Goal: Task Accomplishment & Management: Use online tool/utility

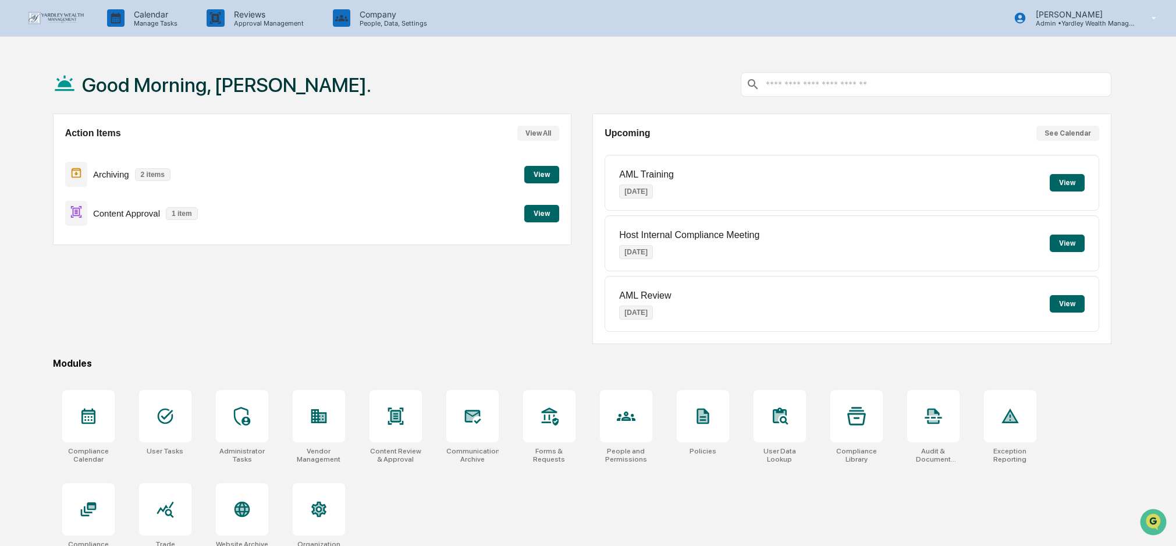
click at [549, 212] on button "View" at bounding box center [541, 213] width 35 height 17
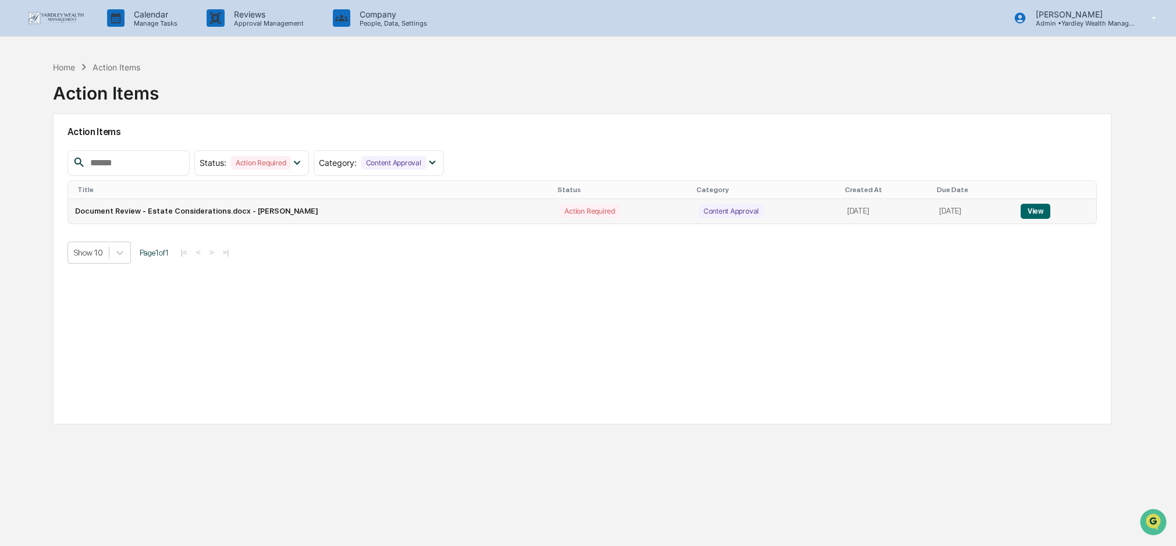
click at [1038, 208] on button "View" at bounding box center [1036, 211] width 30 height 15
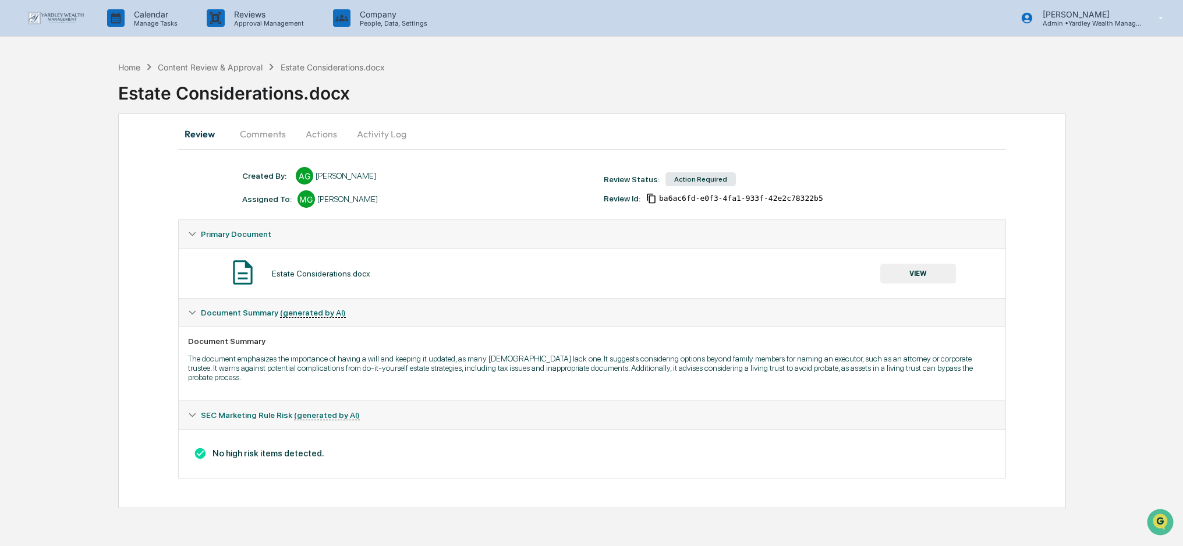
click at [314, 132] on button "Actions" at bounding box center [321, 134] width 52 height 28
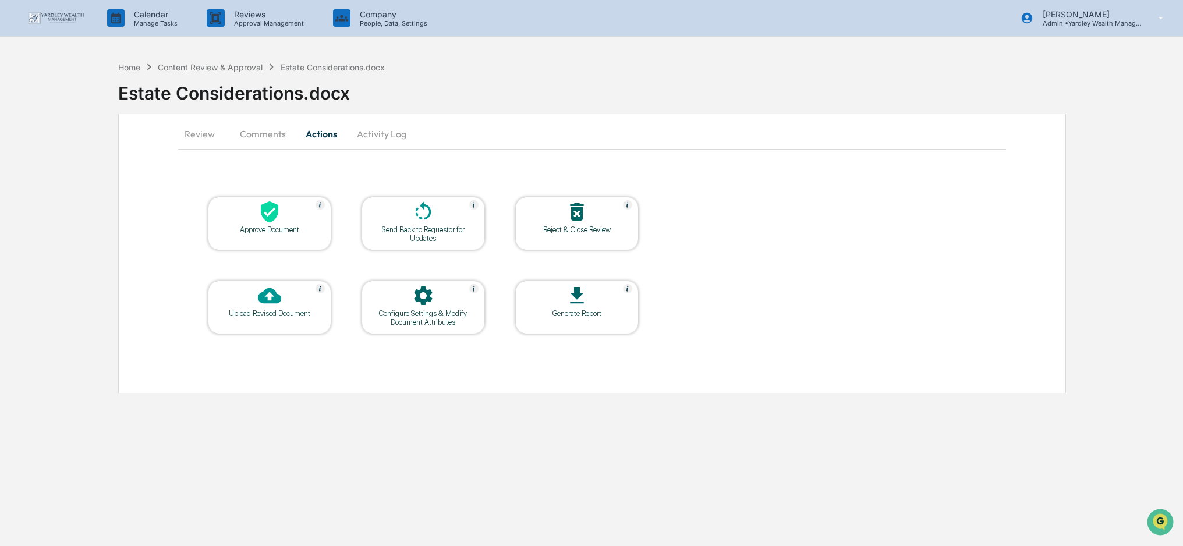
click at [256, 215] on div at bounding box center [269, 212] width 116 height 25
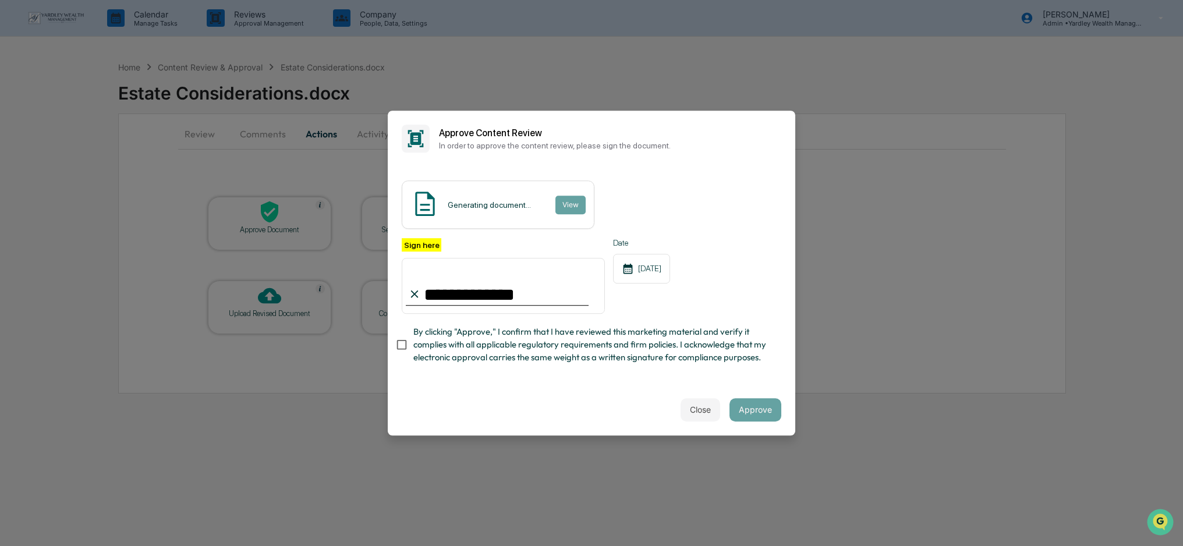
type input "**********"
click at [760, 410] on button "Approve" at bounding box center [755, 409] width 52 height 23
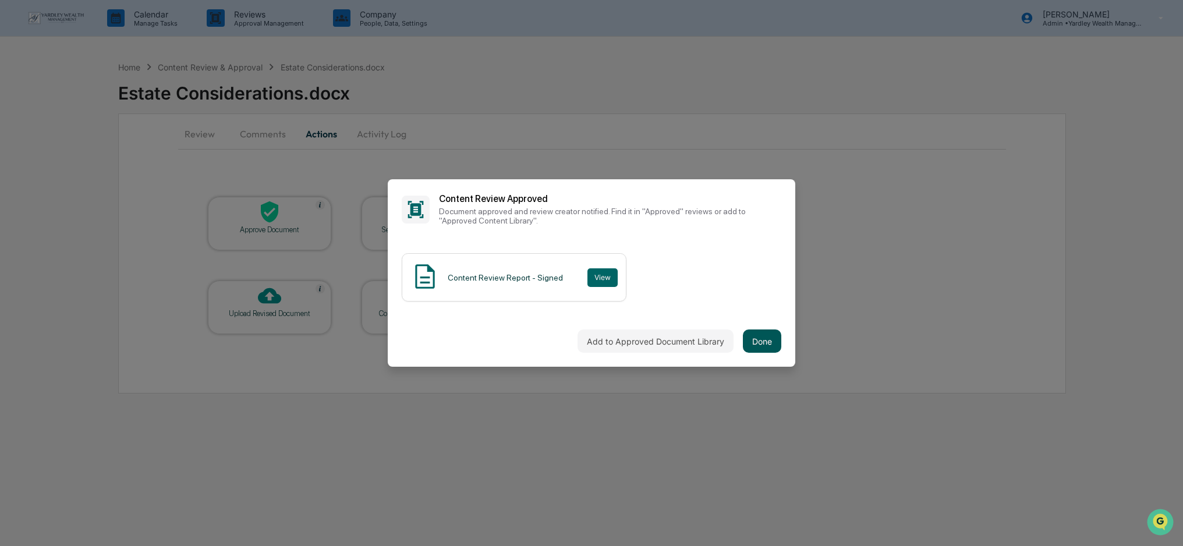
click at [754, 343] on button "Done" at bounding box center [762, 340] width 38 height 23
